Goal: Task Accomplishment & Management: Manage account settings

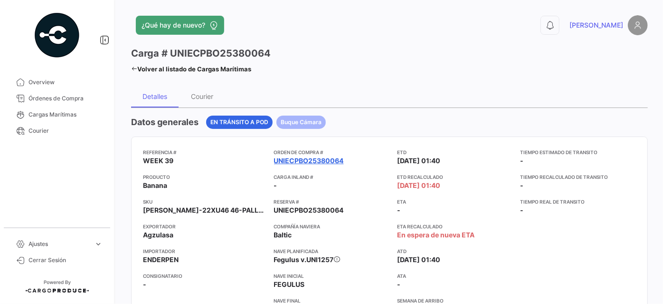
click at [309, 158] on link "UNIECPBO25380064" at bounding box center [309, 161] width 70 height 10
click at [314, 156] on link "UNIECPBO25380064" at bounding box center [309, 161] width 70 height 10
click at [316, 158] on link "UNIECPBO25380064" at bounding box center [309, 161] width 70 height 10
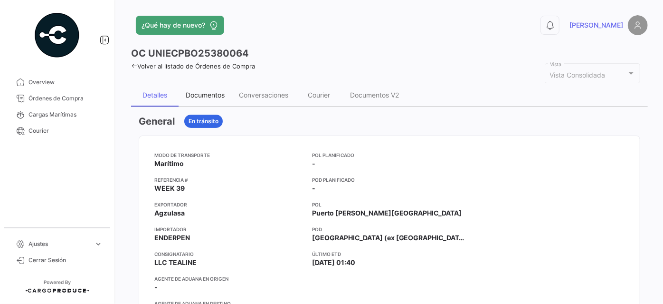
click at [206, 96] on div "Documentos" at bounding box center [205, 95] width 39 height 8
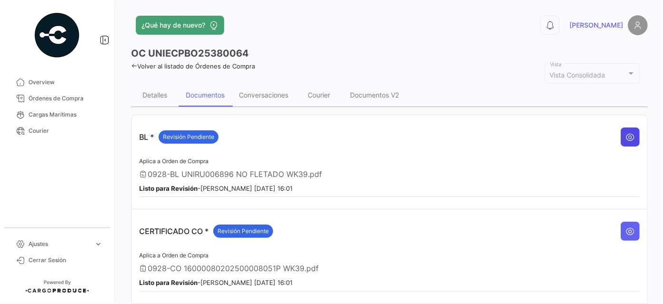
click at [626, 134] on icon at bounding box center [631, 137] width 10 height 10
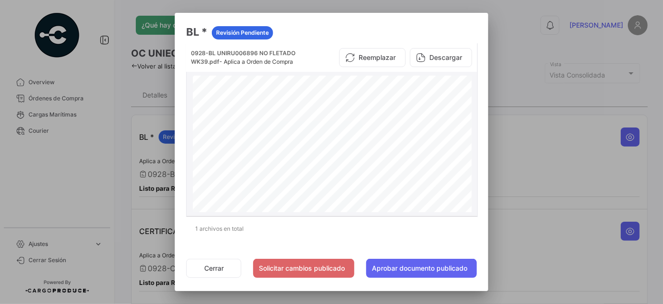
scroll to position [129, 0]
click at [440, 58] on button "Descargar" at bounding box center [441, 57] width 62 height 19
click at [209, 269] on button "Cerrar" at bounding box center [213, 268] width 55 height 19
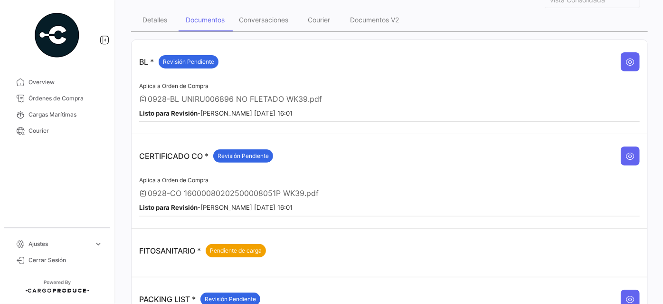
scroll to position [86, 0]
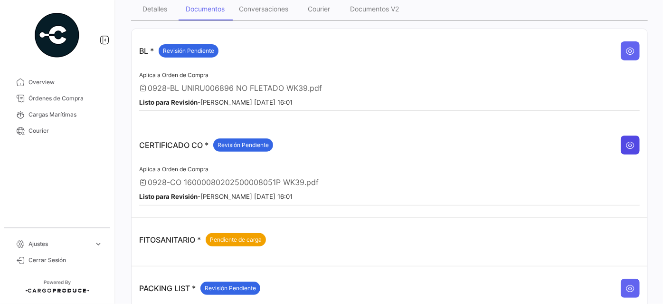
click at [630, 142] on icon at bounding box center [631, 145] width 10 height 10
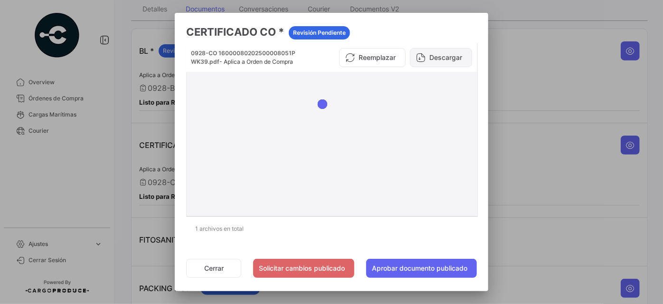
click at [435, 59] on button "Descargar" at bounding box center [441, 57] width 62 height 19
click at [207, 267] on button "Cerrar" at bounding box center [213, 268] width 55 height 19
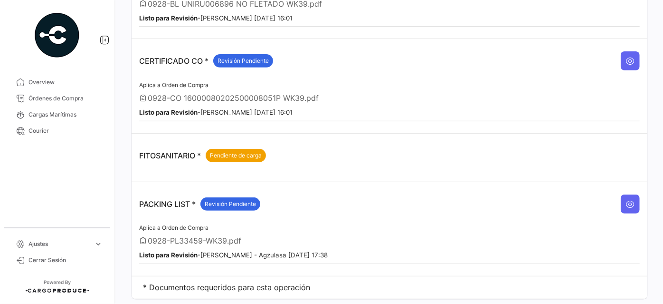
scroll to position [188, 0]
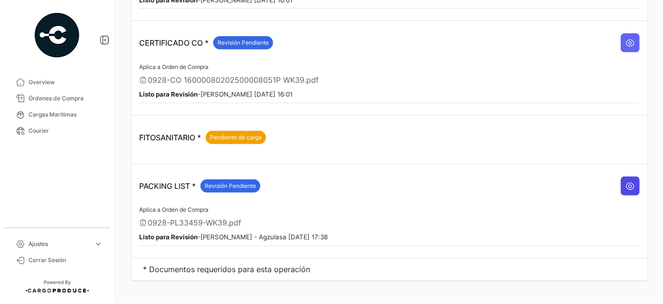
click at [626, 183] on icon at bounding box center [631, 186] width 10 height 10
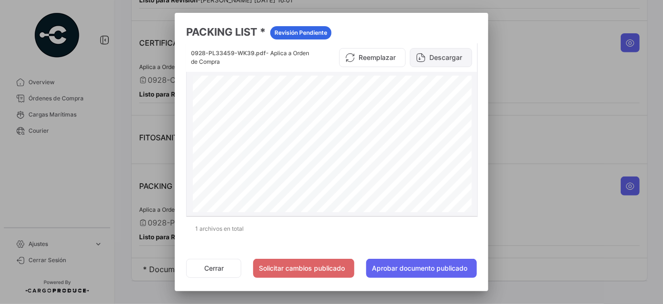
click at [440, 54] on button "Descargar" at bounding box center [441, 57] width 62 height 19
click at [210, 271] on button "Cerrar" at bounding box center [213, 268] width 55 height 19
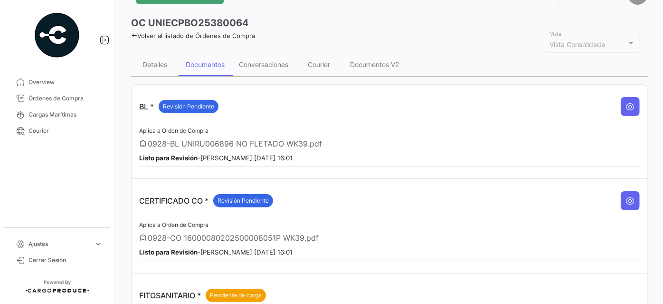
scroll to position [0, 0]
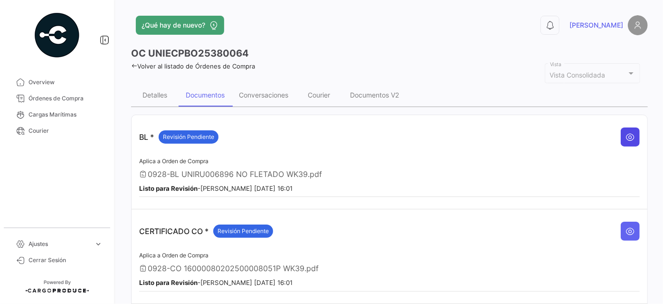
click at [626, 135] on icon at bounding box center [631, 137] width 10 height 10
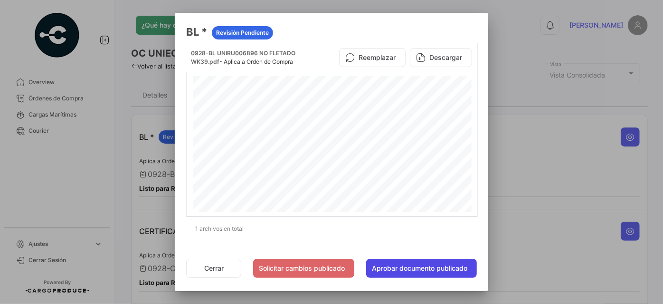
click at [440, 263] on button "Aprobar documento publicado" at bounding box center [421, 268] width 111 height 19
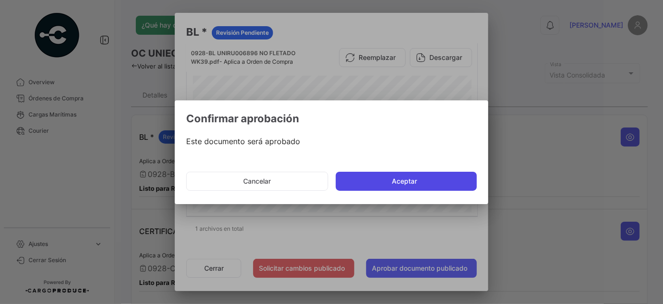
click at [415, 185] on button "Aceptar" at bounding box center [406, 181] width 141 height 19
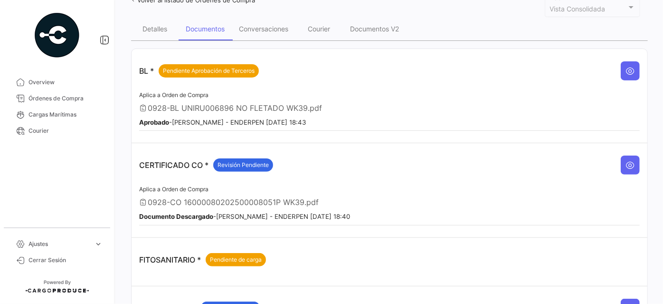
scroll to position [86, 0]
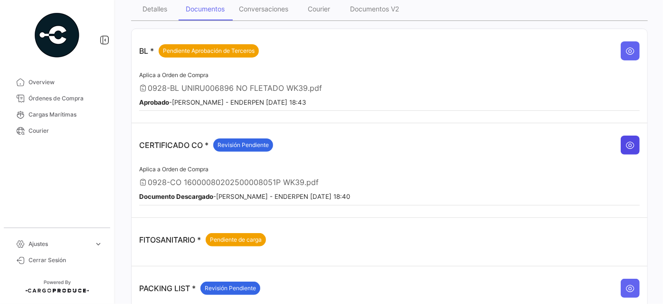
click at [626, 140] on icon at bounding box center [631, 145] width 10 height 10
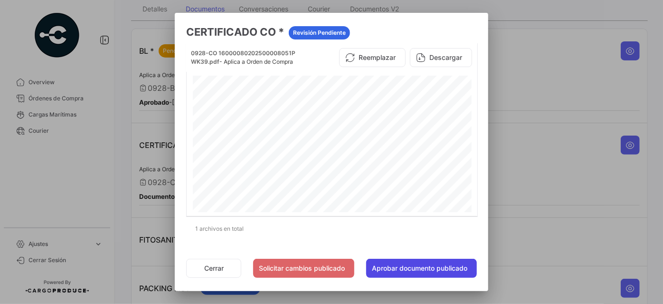
click at [419, 271] on button "Aprobar documento publicado" at bounding box center [421, 268] width 111 height 19
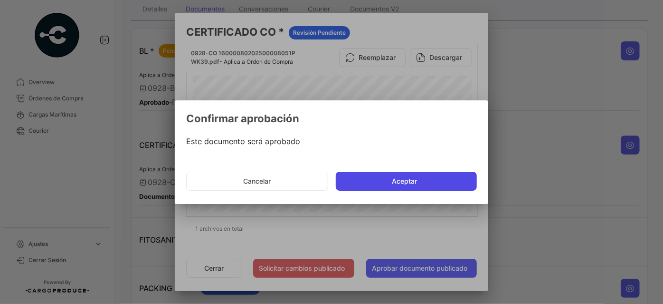
click at [422, 184] on button "Aceptar" at bounding box center [406, 181] width 141 height 19
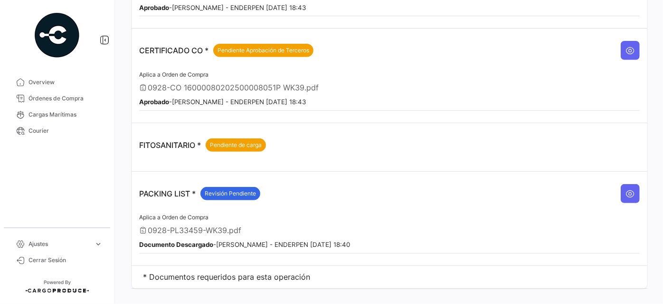
scroll to position [188, 0]
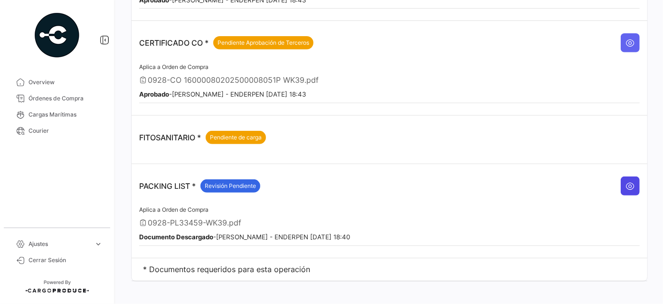
click at [633, 179] on button at bounding box center [630, 185] width 19 height 19
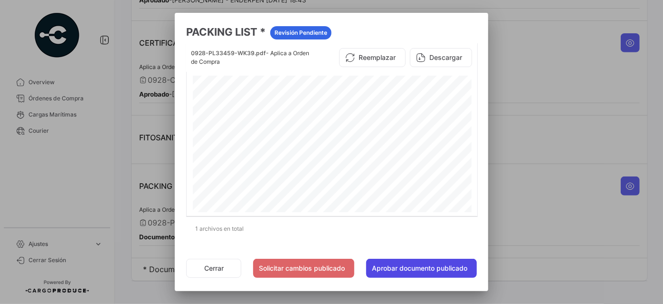
click at [418, 267] on button "Aprobar documento publicado" at bounding box center [421, 268] width 111 height 19
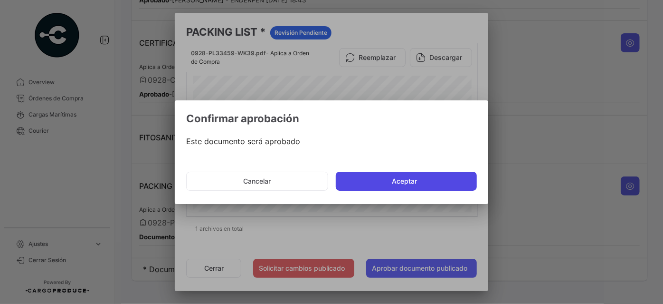
click at [375, 181] on button "Aceptar" at bounding box center [406, 181] width 141 height 19
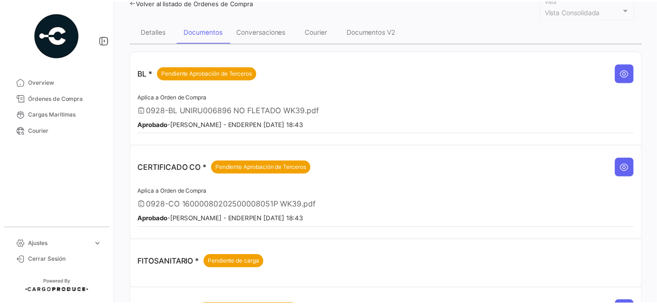
scroll to position [129, 0]
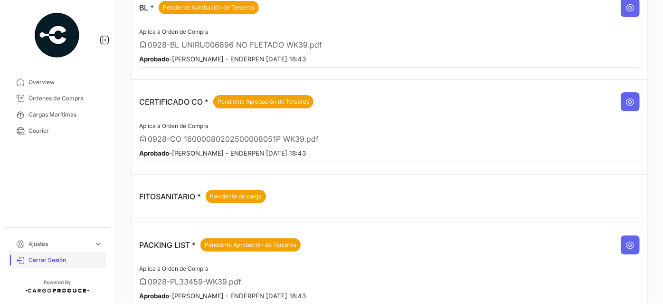
click at [52, 260] on span "Cerrar Sesión" at bounding box center [66, 260] width 74 height 9
